Goal: Answer question/provide support: Share knowledge or assist other users

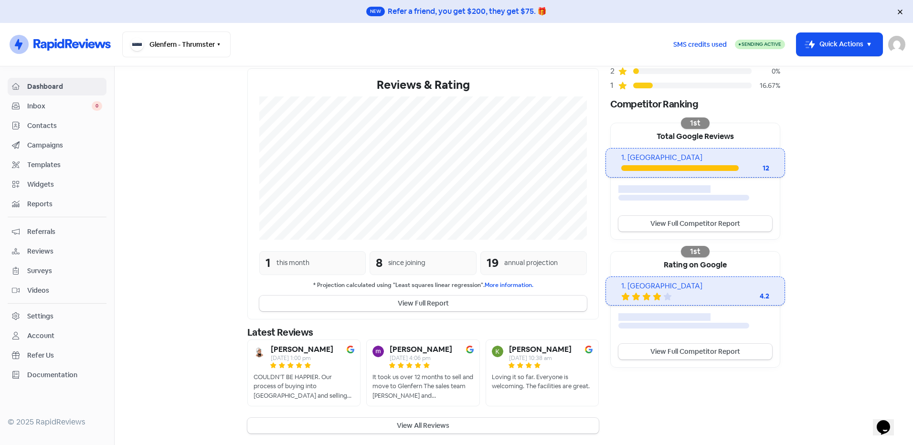
scroll to position [133, 0]
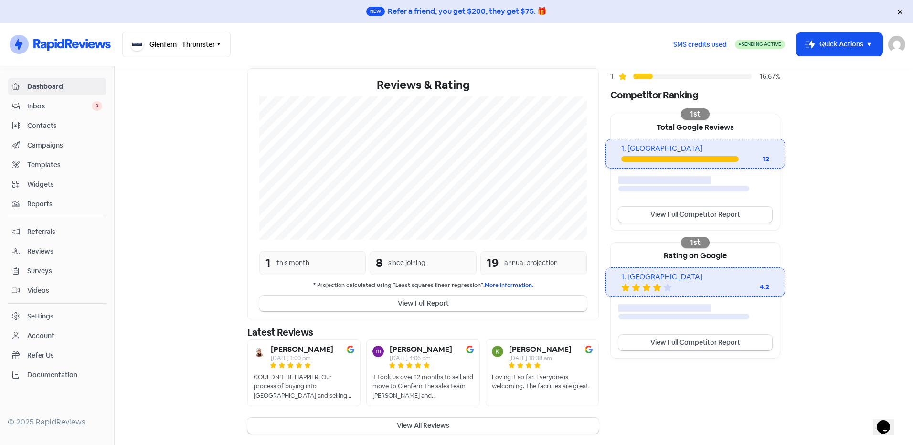
click at [359, 436] on section "New Streamline your review responses with our automated AI reply assistant . Vi…" at bounding box center [514, 189] width 798 height 512
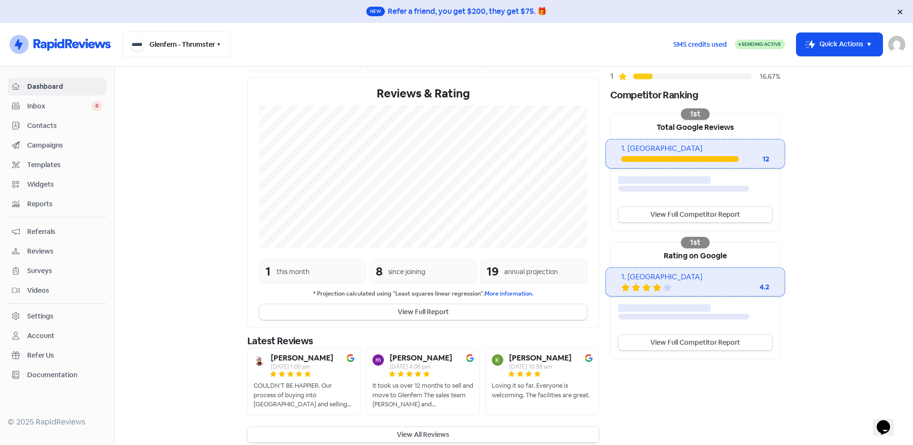
click at [367, 427] on button "View All Reviews" at bounding box center [422, 435] width 351 height 16
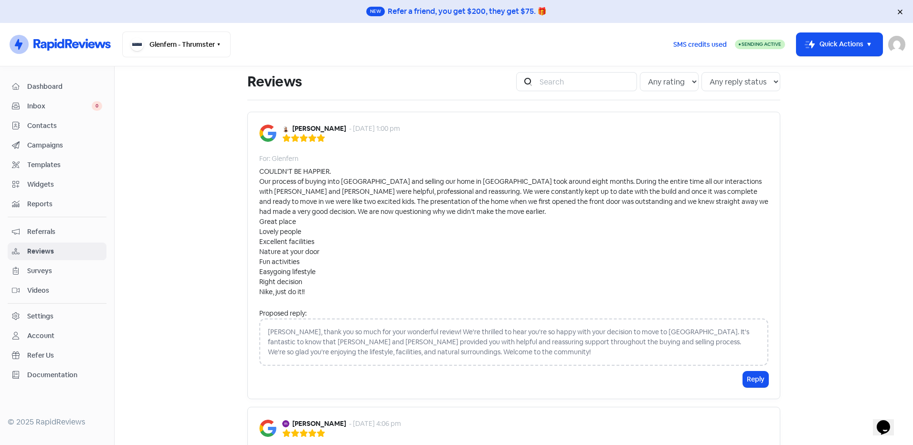
scroll to position [15, 0]
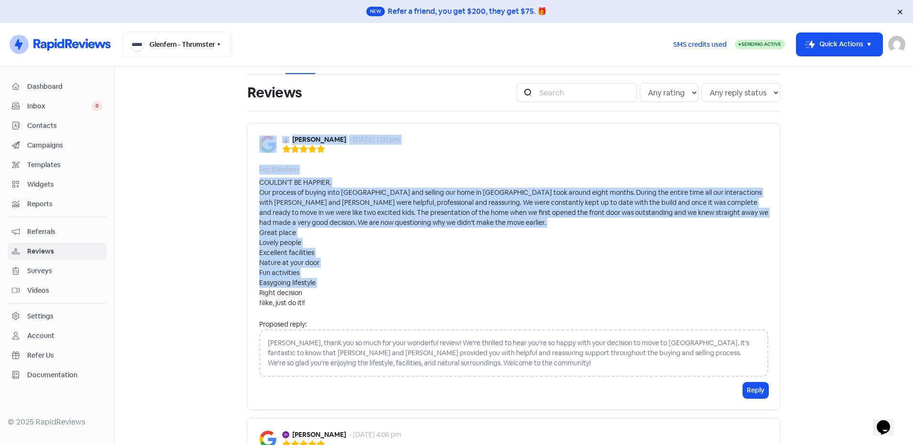
drag, startPoint x: 287, startPoint y: 294, endPoint x: 251, endPoint y: 140, distance: 157.8
click at [251, 140] on div "[PERSON_NAME] - [DATE] 1:00 pm For: [PERSON_NAME] COULDN’T BE HAPPIER. Our proc…" at bounding box center [513, 266] width 533 height 287
drag, startPoint x: 251, startPoint y: 140, endPoint x: 338, endPoint y: 231, distance: 125.6
click at [338, 231] on div "COULDN’T BE HAPPIER. Our process of buying into [GEOGRAPHIC_DATA] and selling o…" at bounding box center [513, 243] width 509 height 130
click at [400, 217] on div "COULDN’T BE HAPPIER. Our process of buying into [GEOGRAPHIC_DATA] and selling o…" at bounding box center [513, 243] width 509 height 130
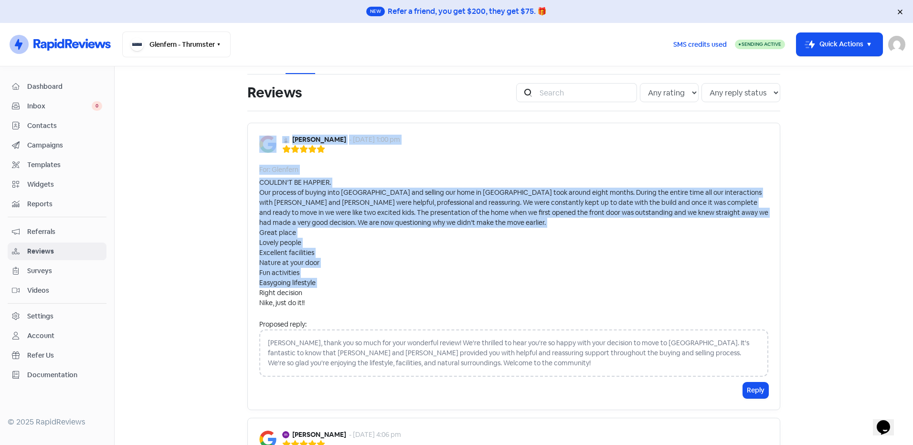
drag, startPoint x: 253, startPoint y: 128, endPoint x: 399, endPoint y: 300, distance: 225.9
click at [399, 300] on div "[PERSON_NAME] - [DATE] 1:00 pm For: [PERSON_NAME] COULDN’T BE HAPPIER. Our proc…" at bounding box center [513, 266] width 533 height 287
copy div "[PERSON_NAME] - [DATE] 1:00 pm For: [PERSON_NAME] COULDN’T BE HAPPIER. Our proc…"
click at [380, 252] on div "COULDN’T BE HAPPIER. Our process of buying into [GEOGRAPHIC_DATA] and selling o…" at bounding box center [513, 243] width 509 height 130
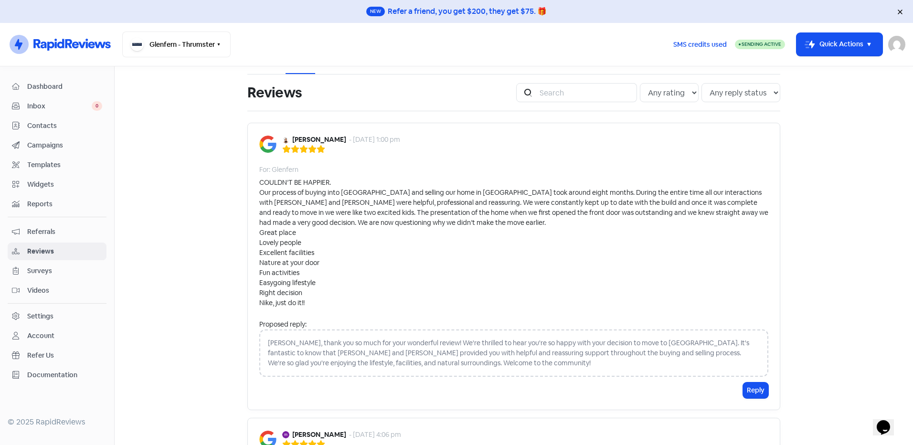
click at [587, 135] on div "[PERSON_NAME] - [DATE] 1:00 pm" at bounding box center [513, 144] width 509 height 19
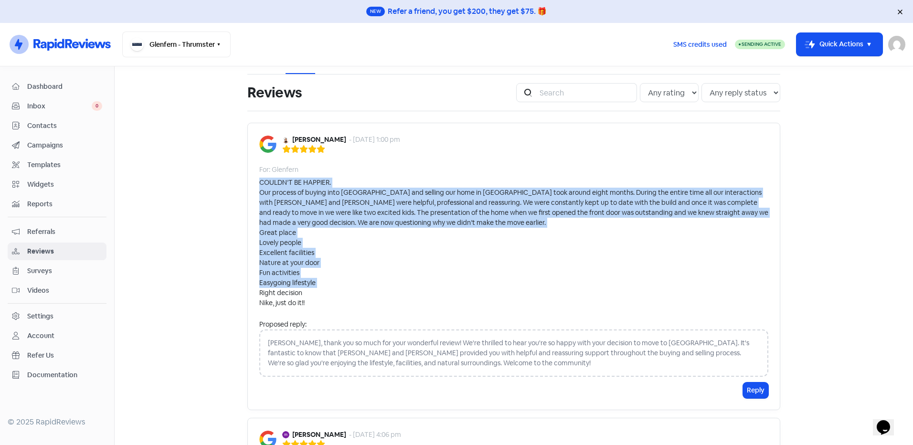
drag, startPoint x: 310, startPoint y: 299, endPoint x: 250, endPoint y: 184, distance: 129.6
click at [250, 184] on div "[PERSON_NAME] - [DATE] 1:00 pm For: [PERSON_NAME] COULDN’T BE HAPPIER. Our proc…" at bounding box center [513, 266] width 533 height 287
copy div "COULDN’T BE HAPPIER. Our process of buying into [GEOGRAPHIC_DATA] and selling o…"
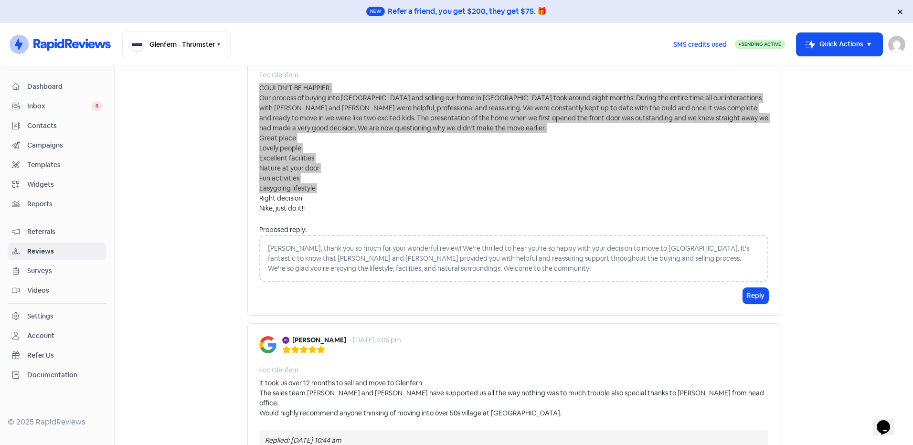
scroll to position [111, 0]
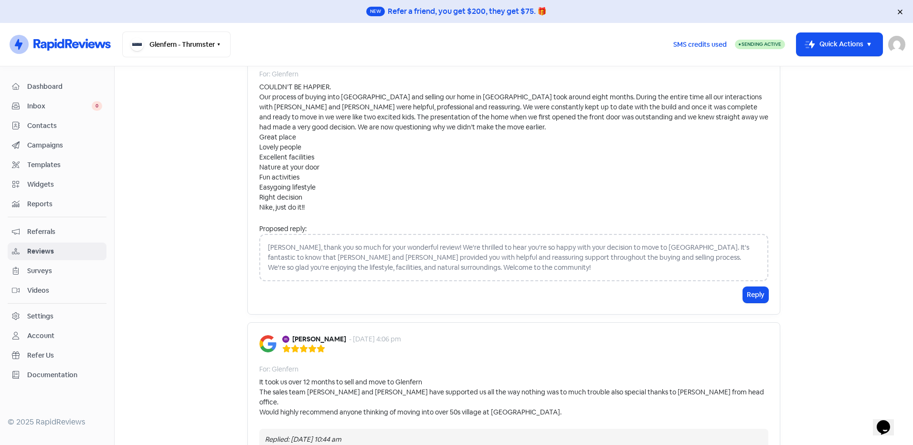
click at [300, 250] on div "[PERSON_NAME], thank you so much for your wonderful review! We're thrilled to h…" at bounding box center [513, 257] width 509 height 47
click at [299, 250] on div "[PERSON_NAME], thank you so much for your wonderful review! We're thrilled to h…" at bounding box center [513, 257] width 509 height 47
drag, startPoint x: 299, startPoint y: 250, endPoint x: 472, endPoint y: 263, distance: 172.8
click at [443, 261] on div "[PERSON_NAME], thank you so much for your wonderful review! We're thrilled to h…" at bounding box center [513, 257] width 509 height 47
click at [465, 270] on div "[PERSON_NAME], thank you so much for your wonderful review! We're thrilled to h…" at bounding box center [513, 257] width 509 height 47
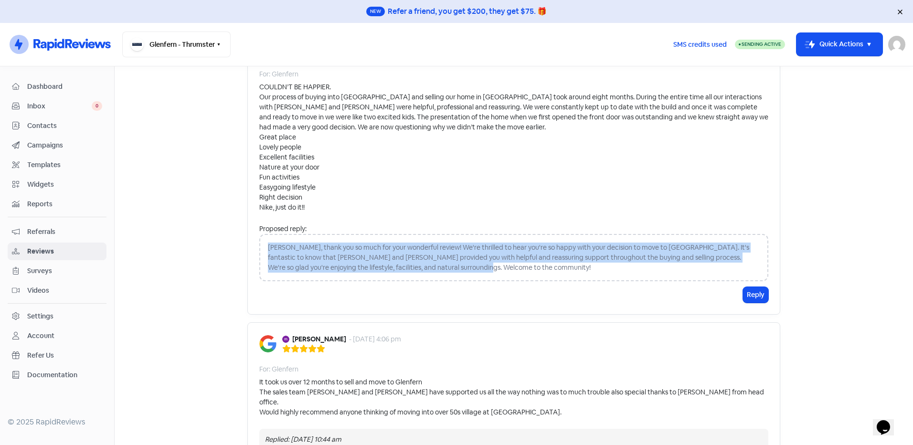
drag, startPoint x: 471, startPoint y: 270, endPoint x: 247, endPoint y: 247, distance: 225.0
click at [247, 247] on div "[PERSON_NAME] - [DATE] 1:00 pm For: [PERSON_NAME] COULDN’T BE HAPPIER. Our proc…" at bounding box center [513, 170] width 533 height 287
click at [316, 259] on div "[PERSON_NAME], thank you so much for your wonderful review! We're thrilled to h…" at bounding box center [513, 257] width 509 height 47
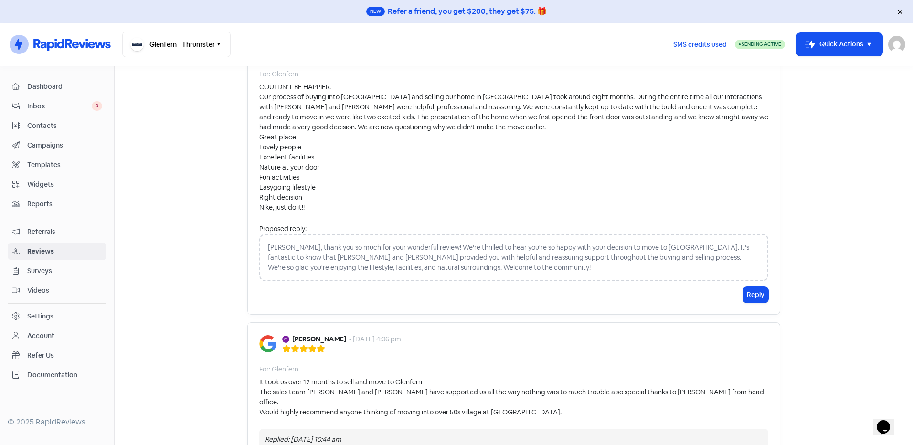
click at [537, 270] on div "[PERSON_NAME], thank you so much for your wonderful review! We're thrilled to h…" at bounding box center [513, 257] width 509 height 47
click at [495, 272] on div "[PERSON_NAME], thank you so much for your wonderful review! We're thrilled to h…" at bounding box center [513, 257] width 509 height 47
click at [467, 271] on div "[PERSON_NAME], thank you so much for your wonderful review! We're thrilled to h…" at bounding box center [513, 257] width 509 height 47
click at [417, 256] on div "[PERSON_NAME], thank you so much for your wonderful review! We're thrilled to h…" at bounding box center [513, 257] width 509 height 47
click at [261, 243] on div "[PERSON_NAME], thank you so much for your wonderful review! We're thrilled to h…" at bounding box center [513, 257] width 509 height 47
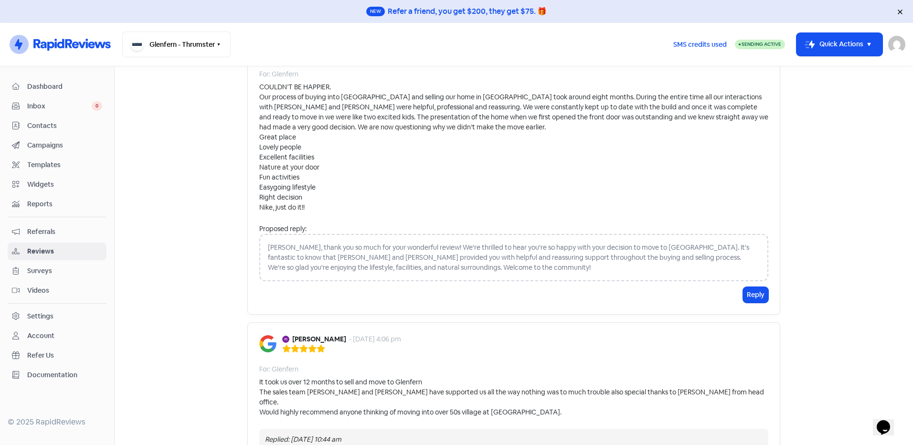
click at [264, 244] on div "[PERSON_NAME], thank you so much for your wonderful review! We're thrilled to h…" at bounding box center [513, 257] width 509 height 47
click at [269, 243] on div "[PERSON_NAME], thank you so much for your wonderful review! We're thrilled to h…" at bounding box center [513, 257] width 509 height 47
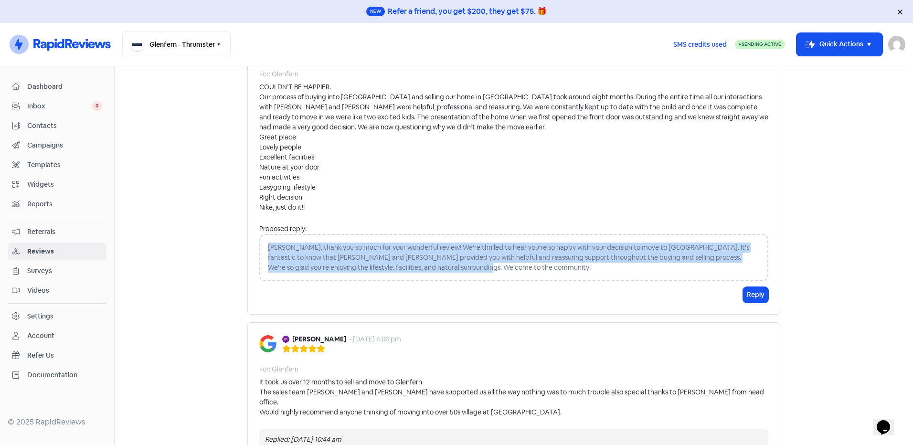
drag, startPoint x: 264, startPoint y: 244, endPoint x: 459, endPoint y: 280, distance: 198.4
click at [459, 280] on div "[PERSON_NAME], thank you so much for your wonderful review! We're thrilled to h…" at bounding box center [513, 257] width 509 height 47
drag, startPoint x: 486, startPoint y: 282, endPoint x: 487, endPoint y: 269, distance: 12.4
click at [478, 270] on div "[PERSON_NAME], thank you so much for your wonderful review! We're thrilled to h…" at bounding box center [513, 257] width 509 height 47
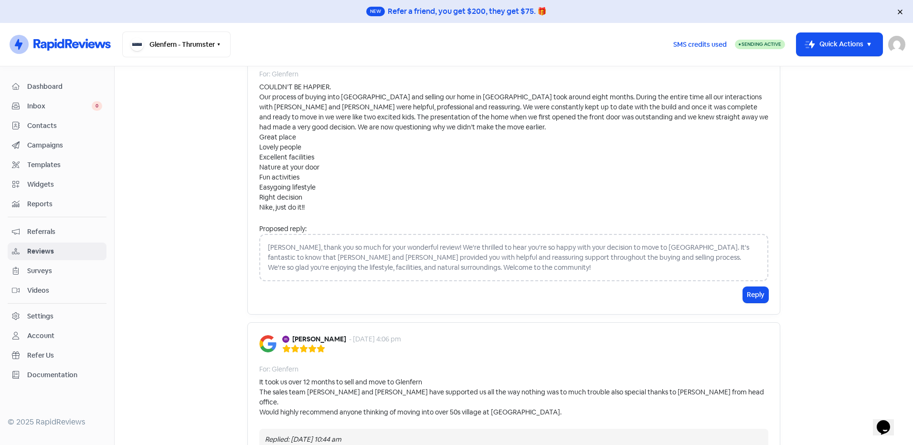
click at [480, 267] on div "[PERSON_NAME], thank you so much for your wonderful review! We're thrilled to h…" at bounding box center [513, 257] width 509 height 47
click at [465, 267] on div "[PERSON_NAME], thank you so much for your wonderful review! We're thrilled to h…" at bounding box center [513, 257] width 509 height 47
click at [441, 255] on div "[PERSON_NAME], thank you so much for your wonderful review! We're thrilled to h…" at bounding box center [513, 257] width 509 height 47
click at [474, 259] on div "[PERSON_NAME], thank you so much for your wonderful review! We're thrilled to h…" at bounding box center [513, 257] width 509 height 47
click at [476, 265] on div "[PERSON_NAME], thank you so much for your wonderful review! We're thrilled to h…" at bounding box center [513, 257] width 509 height 47
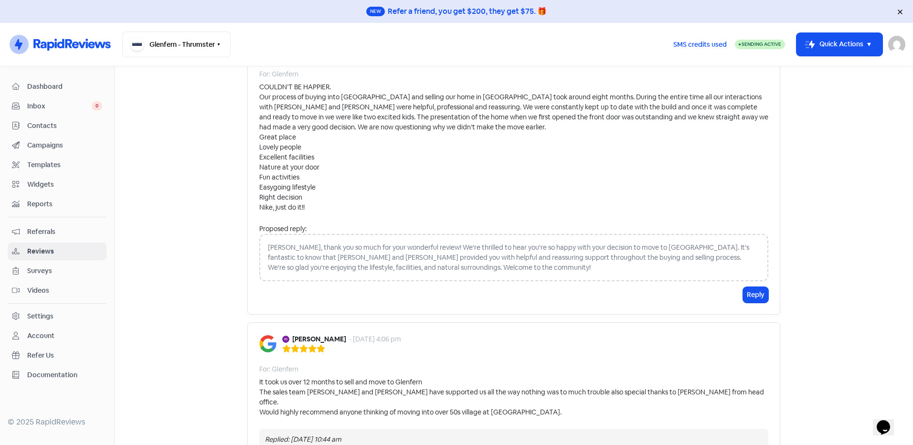
click at [442, 263] on div "[PERSON_NAME], thank you so much for your wonderful review! We're thrilled to h…" at bounding box center [513, 257] width 509 height 47
click at [453, 258] on div "[PERSON_NAME], thank you so much for your wonderful review! We're thrilled to h…" at bounding box center [513, 257] width 509 height 47
click at [332, 225] on div "Proposed reply:" at bounding box center [513, 229] width 509 height 10
click at [290, 230] on div "Proposed reply:" at bounding box center [513, 229] width 509 height 10
click at [291, 228] on div "Proposed reply:" at bounding box center [513, 229] width 509 height 10
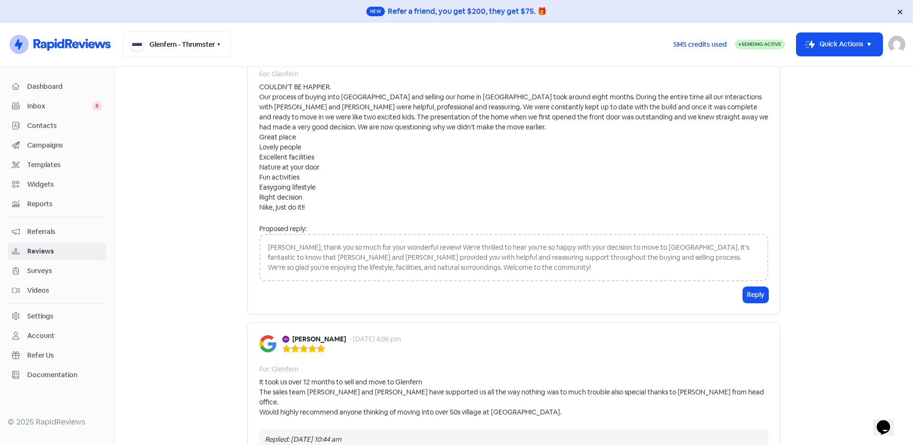
click at [290, 245] on div "[PERSON_NAME], thank you so much for your wonderful review! We're thrilled to h…" at bounding box center [513, 257] width 509 height 47
click at [754, 290] on button "Reply" at bounding box center [755, 295] width 25 height 16
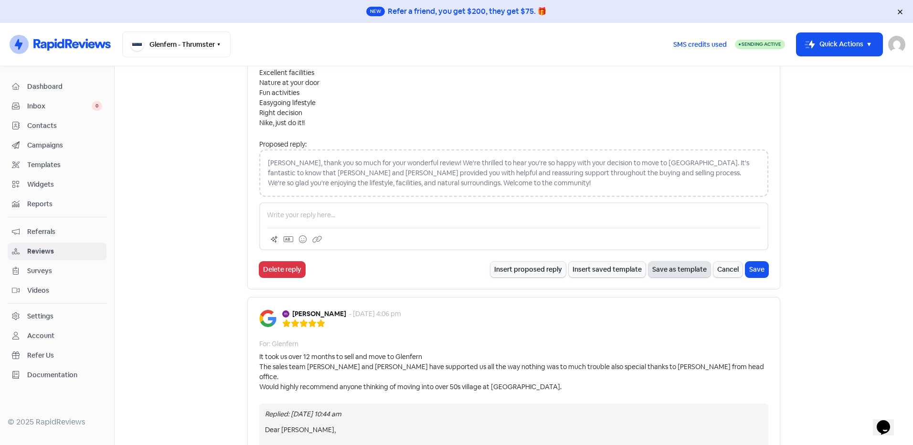
scroll to position [206, 0]
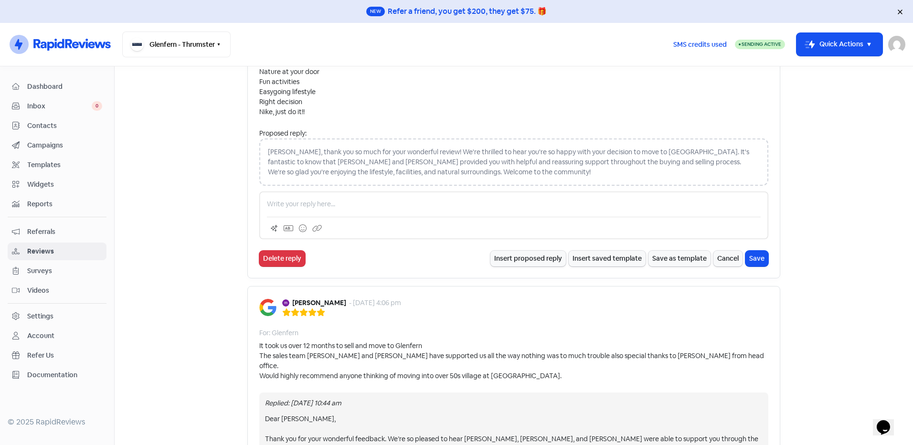
click at [300, 202] on p at bounding box center [514, 204] width 494 height 10
paste div
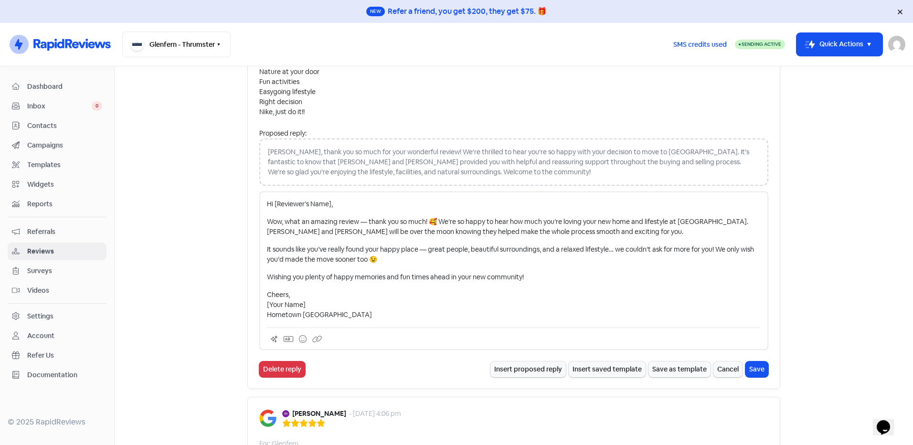
click at [328, 201] on p "Hi [Reviewer’s Name]," at bounding box center [514, 204] width 494 height 10
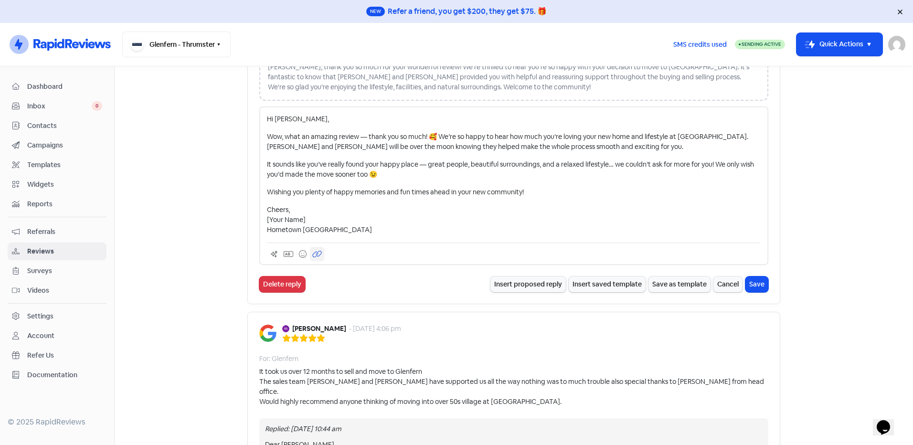
scroll to position [302, 0]
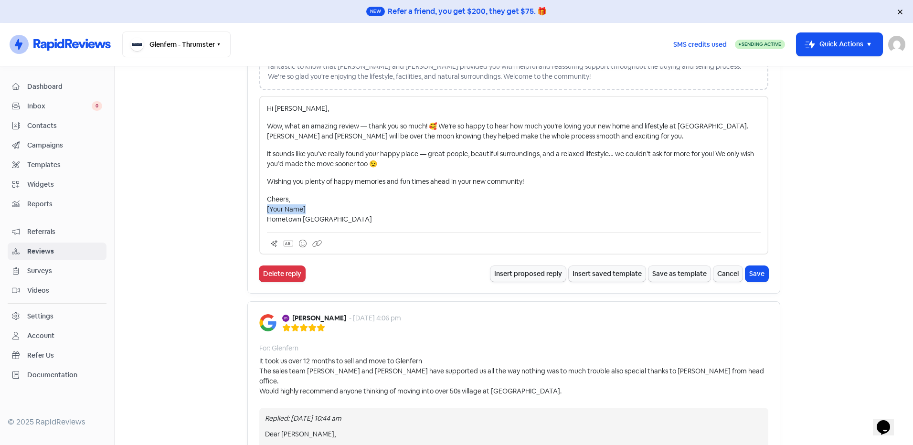
drag, startPoint x: 310, startPoint y: 211, endPoint x: 253, endPoint y: 213, distance: 56.9
click at [253, 213] on div "[PERSON_NAME] - [DATE] 1:00 pm For: [PERSON_NAME] COULDN’T BE HAPPIER. Our proc…" at bounding box center [513, 64] width 533 height 457
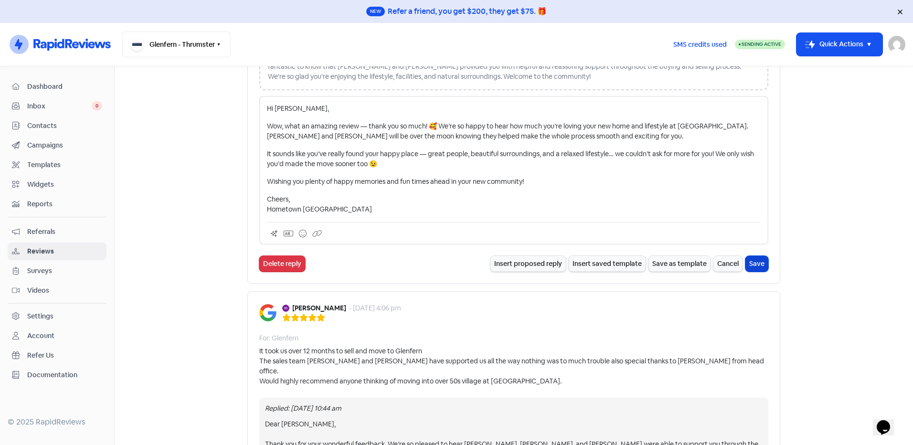
click at [751, 265] on button "Save" at bounding box center [756, 264] width 23 height 16
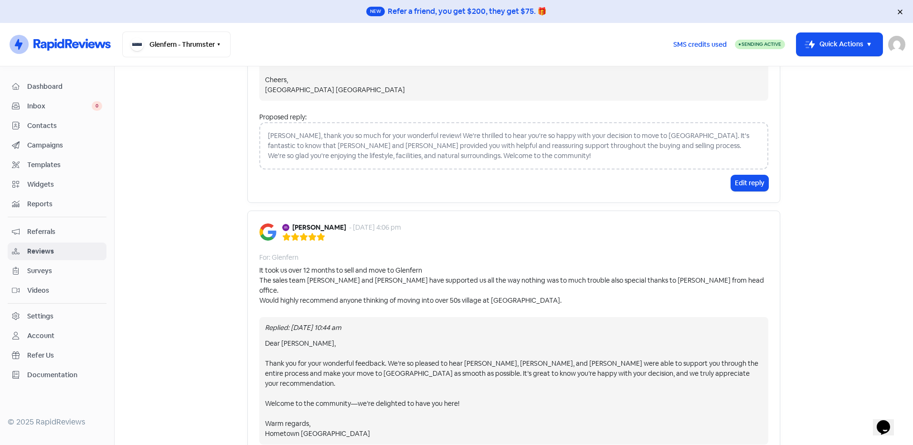
scroll to position [382, 0]
